Goal: Information Seeking & Learning: Learn about a topic

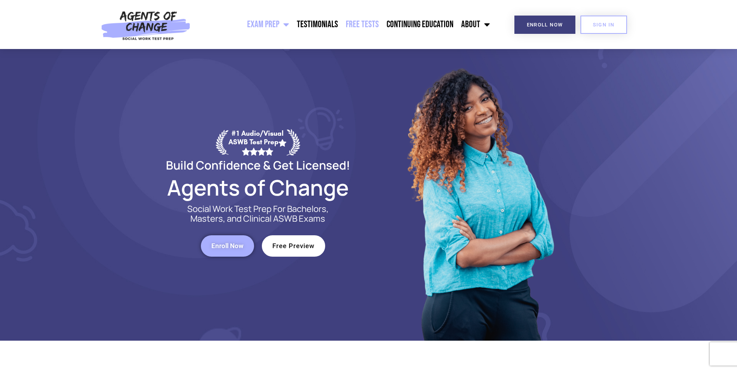
click at [353, 23] on link "Free Tests" at bounding box center [362, 24] width 41 height 19
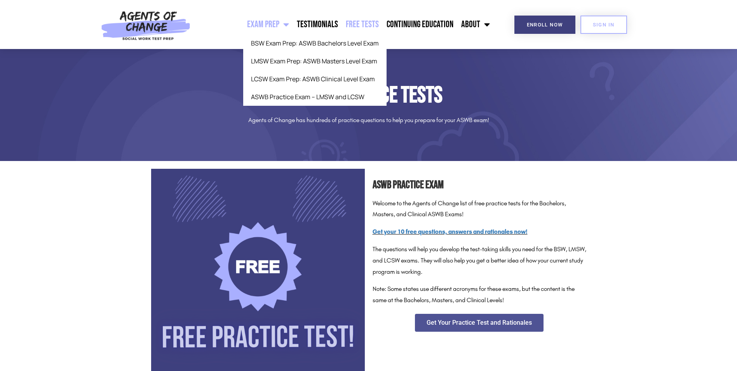
click at [284, 20] on span "Menu" at bounding box center [284, 24] width 10 height 17
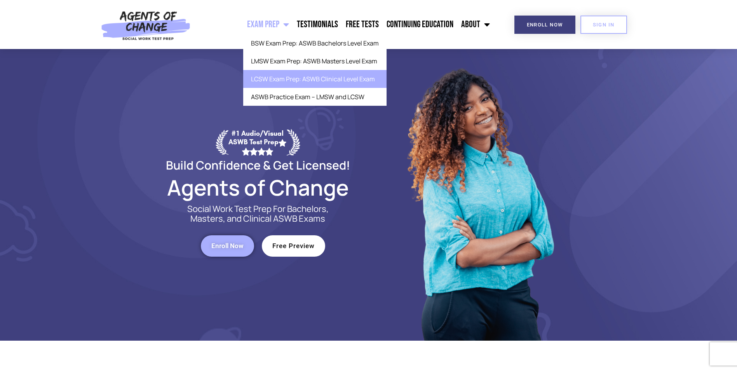
click at [281, 80] on link "LCSW Exam Prep: ASWB Clinical Level Exam" at bounding box center [314, 79] width 143 height 18
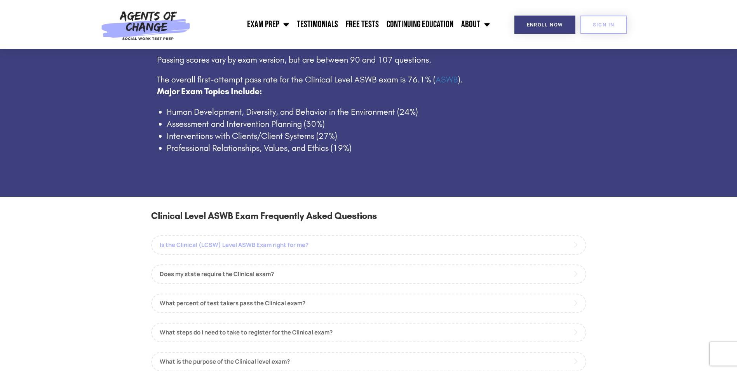
scroll to position [583, 0]
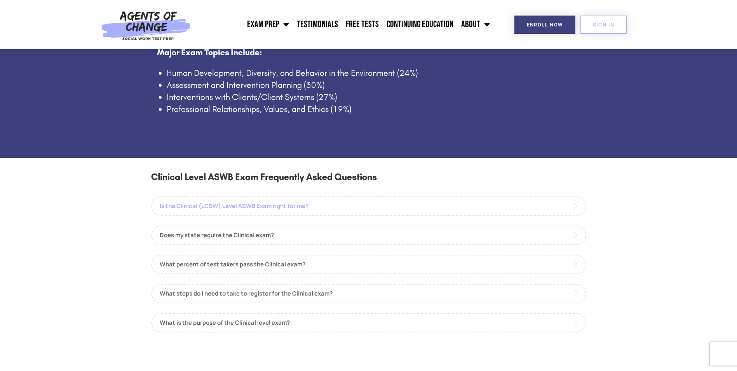
click at [219, 209] on link "Is the Clinical (LCSW) Level ASWB Exam right for me?" at bounding box center [368, 205] width 435 height 19
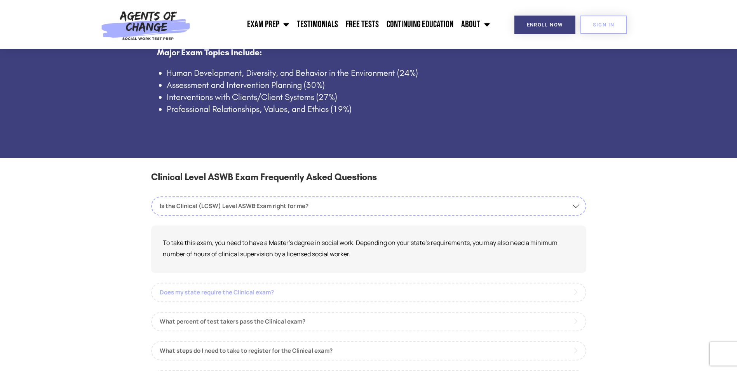
click at [222, 294] on link "Does my state require the Clinical exam?" at bounding box center [368, 291] width 435 height 19
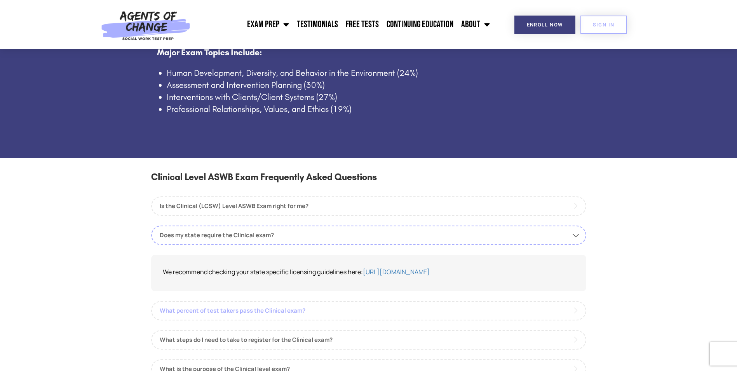
click at [208, 309] on link "What percent of test takers pass the Clinical exam?" at bounding box center [368, 310] width 435 height 19
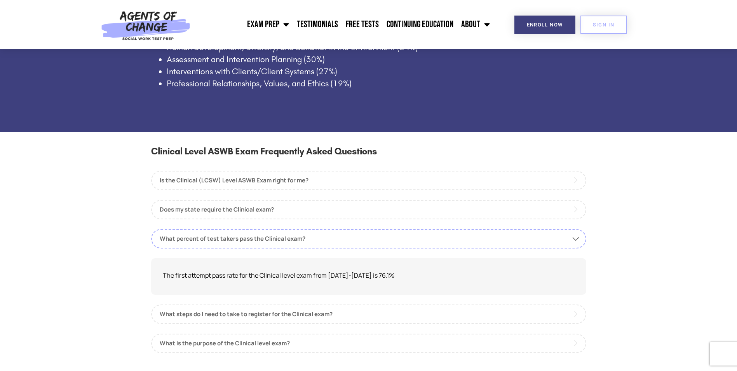
scroll to position [622, 0]
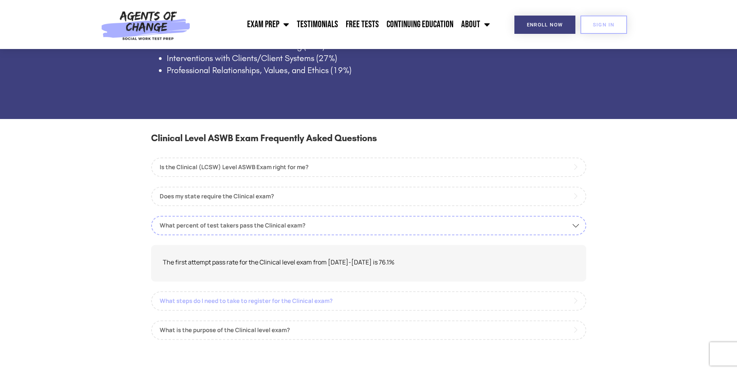
click at [240, 308] on link "What steps do I need to take to register for the Clinical exam?" at bounding box center [368, 300] width 435 height 19
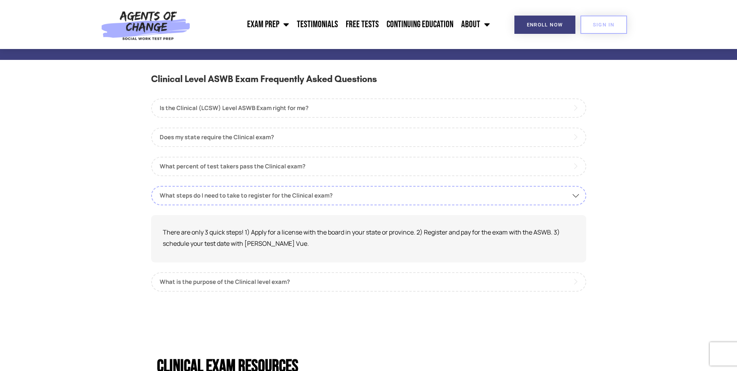
scroll to position [699, 0]
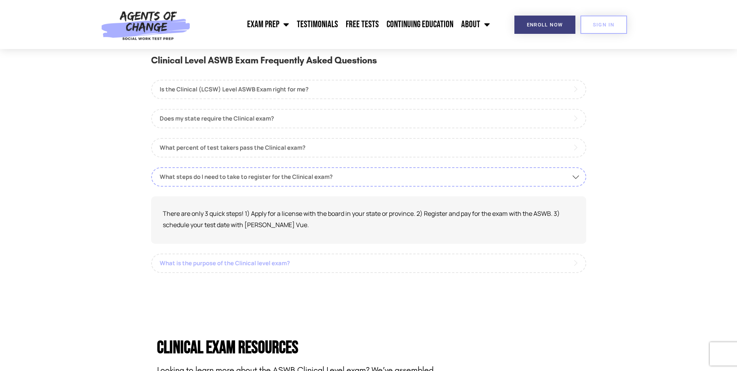
click at [263, 265] on link "What is the purpose of the Clinical level exam?" at bounding box center [368, 262] width 435 height 19
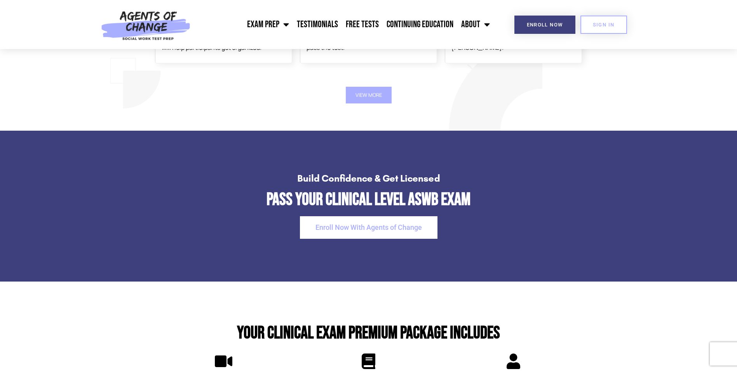
scroll to position [1554, 0]
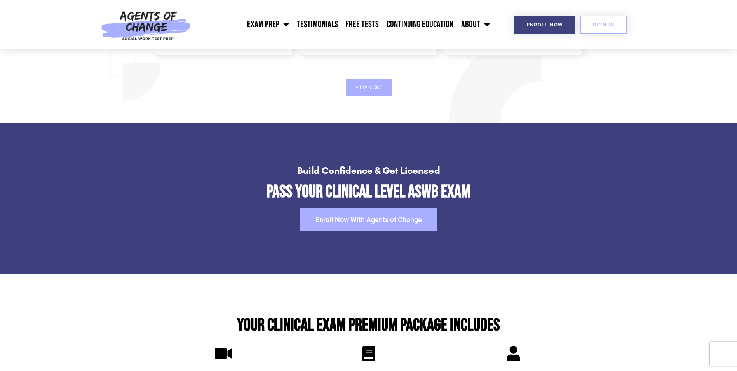
click at [314, 214] on link "Enroll Now With Agents of Change" at bounding box center [369, 219] width 138 height 23
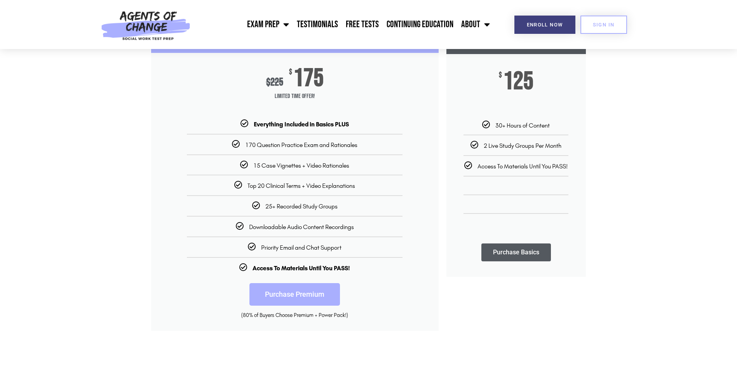
scroll to position [78, 0]
